Goal: Information Seeking & Learning: Learn about a topic

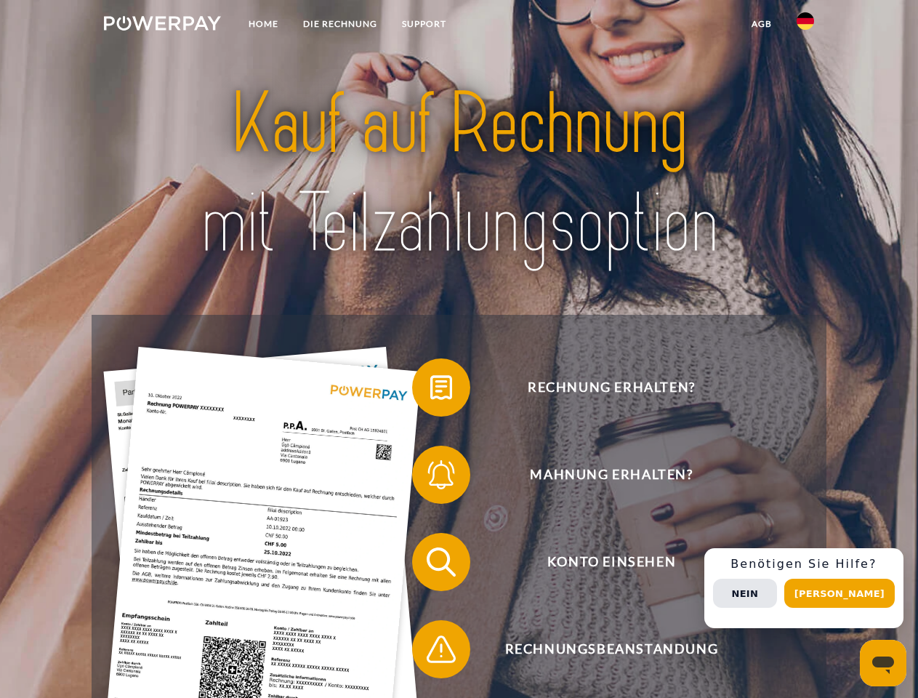
click at [162, 25] on img at bounding box center [162, 23] width 117 height 15
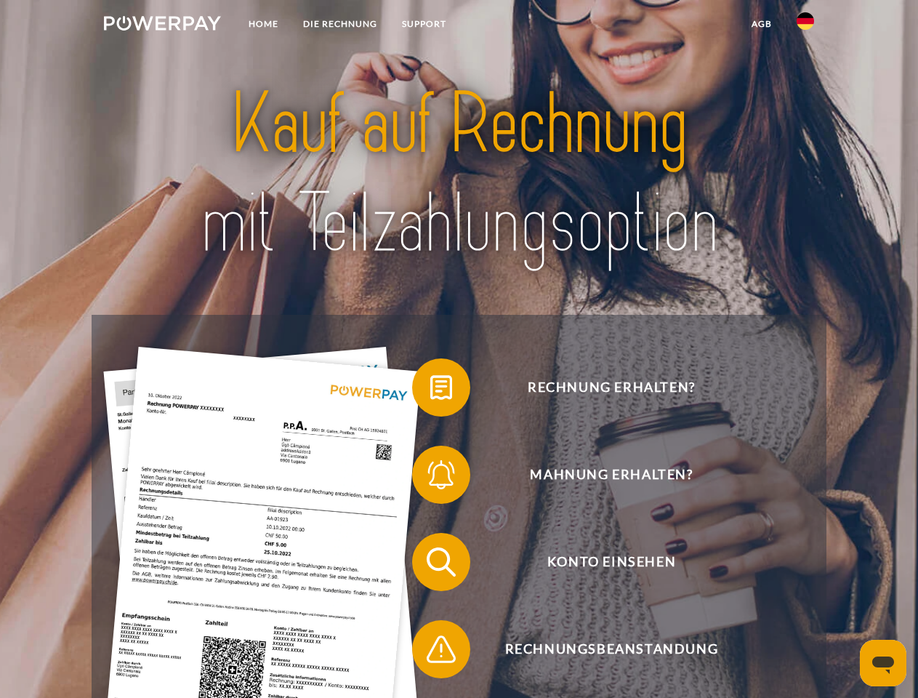
click at [806, 25] on img at bounding box center [805, 20] width 17 height 17
click at [761, 24] on link "agb" at bounding box center [761, 24] width 45 height 26
click at [430, 390] on span at bounding box center [419, 387] width 73 height 73
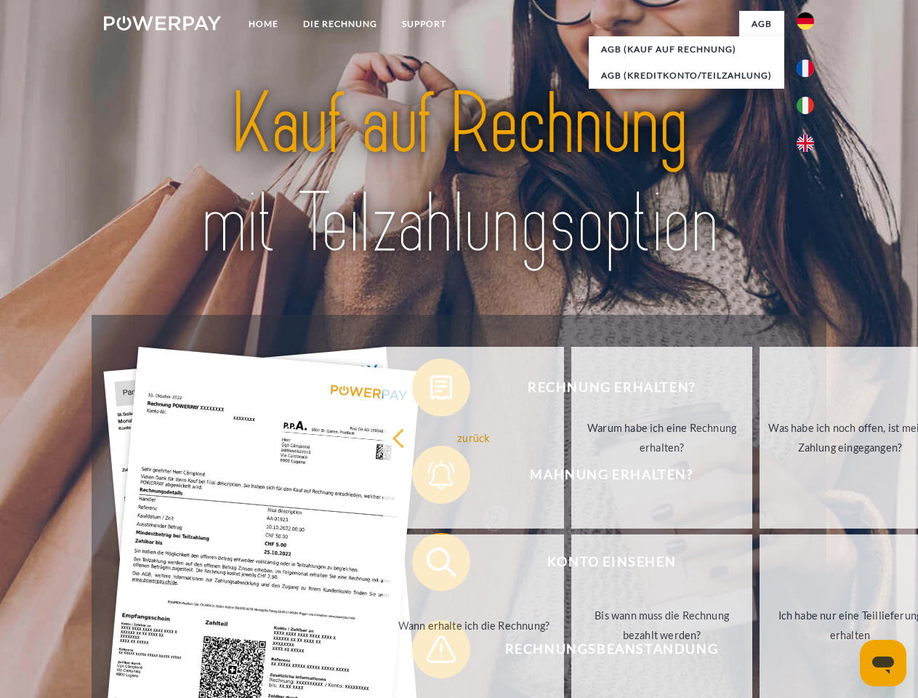
click at [430, 478] on div "zurück Warum habe ich eine Rechnung erhalten? Was habe ich noch offen, ist mein…" at bounding box center [662, 531] width 587 height 375
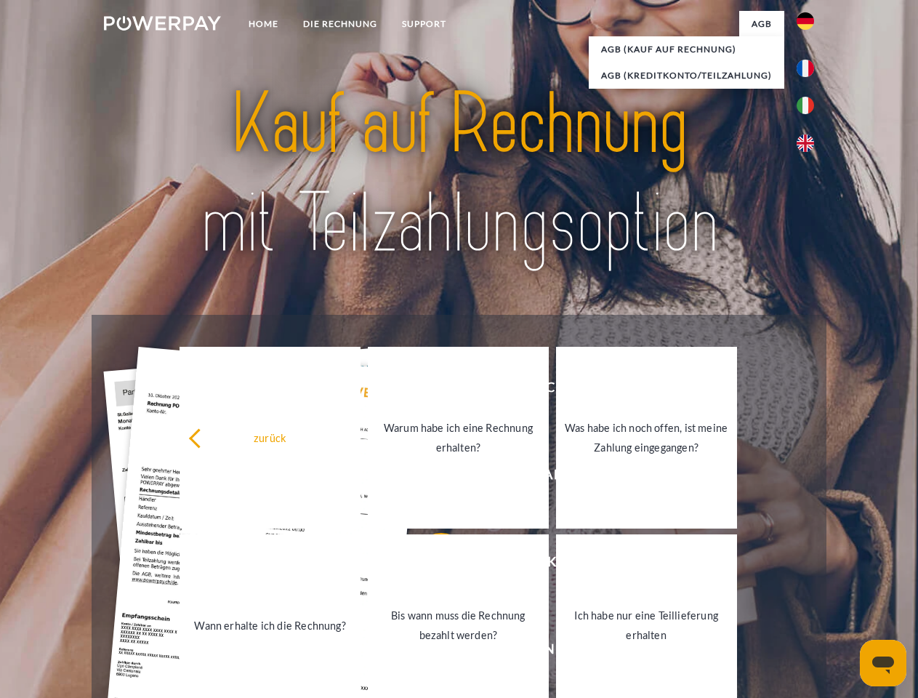
click at [430, 565] on link "Bis wann muss die Rechnung bezahlt werden?" at bounding box center [458, 625] width 181 height 182
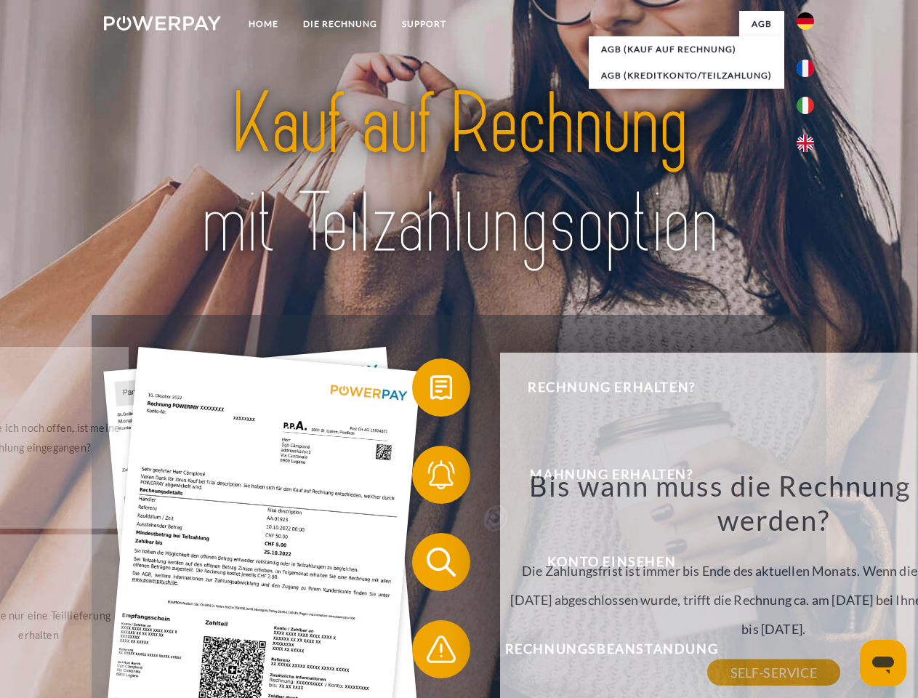
click at [508, 652] on div "Bis wann muss die Rechnung bezahlt werden? Die Zahlungsfrist ist immer bis Ende…" at bounding box center [773, 570] width 531 height 204
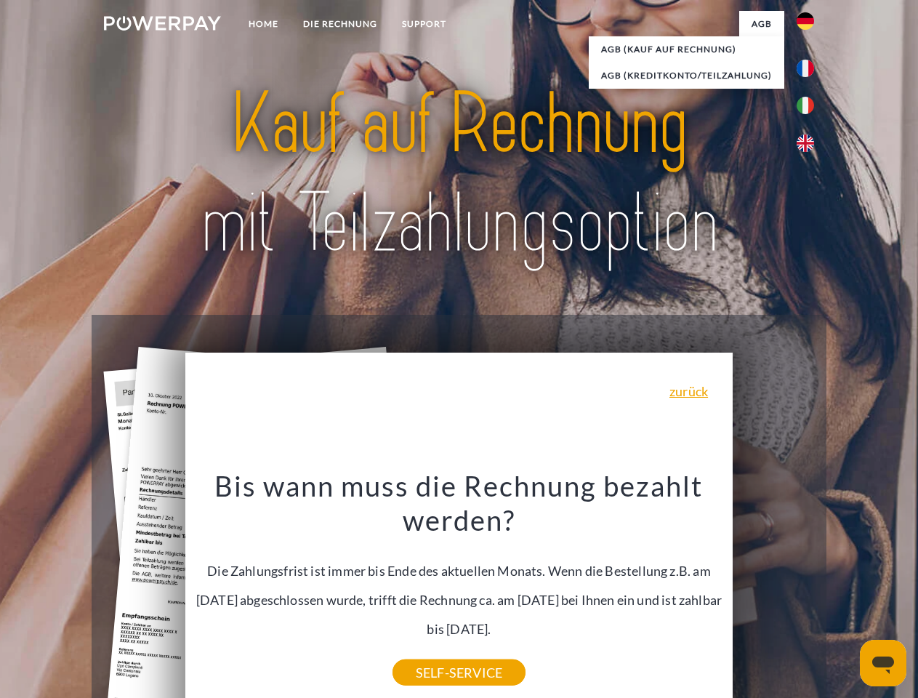
click at [809, 588] on div "Rechnung erhalten? Mahnung erhalten? Konto einsehen" at bounding box center [459, 606] width 734 height 582
click at [774, 591] on span "Konto einsehen" at bounding box center [611, 562] width 356 height 58
click at [845, 593] on header "Home DIE RECHNUNG SUPPORT" at bounding box center [459, 502] width 918 height 1004
